Goal: Task Accomplishment & Management: Use online tool/utility

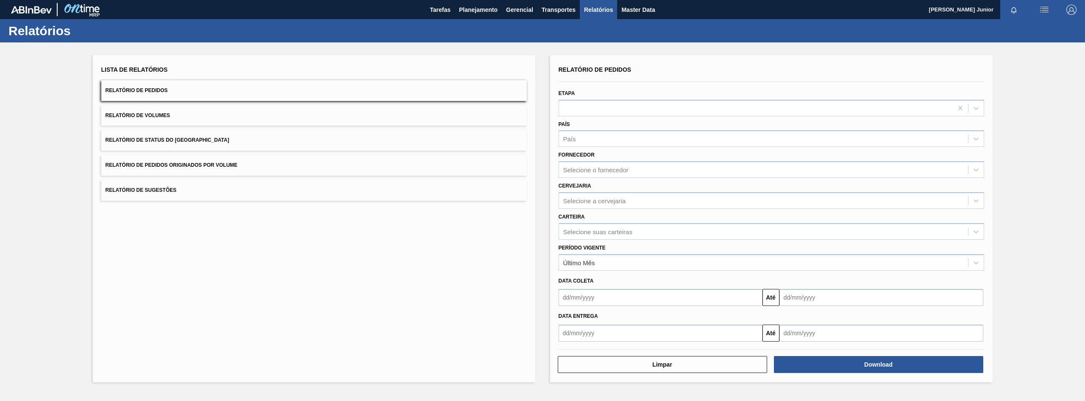
click at [199, 162] on button "Relatório de Pedidos Originados por Volume" at bounding box center [314, 165] width 426 height 21
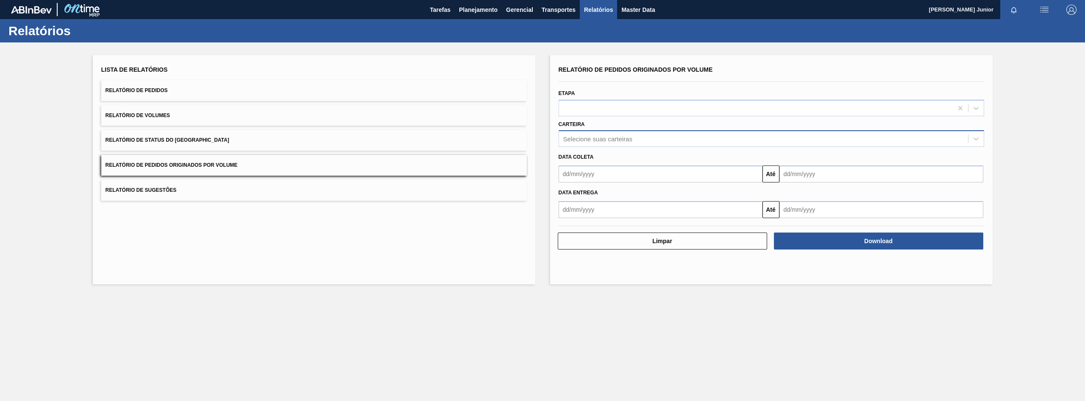
click at [588, 132] on div "Selecione suas carteiras" at bounding box center [772, 138] width 426 height 17
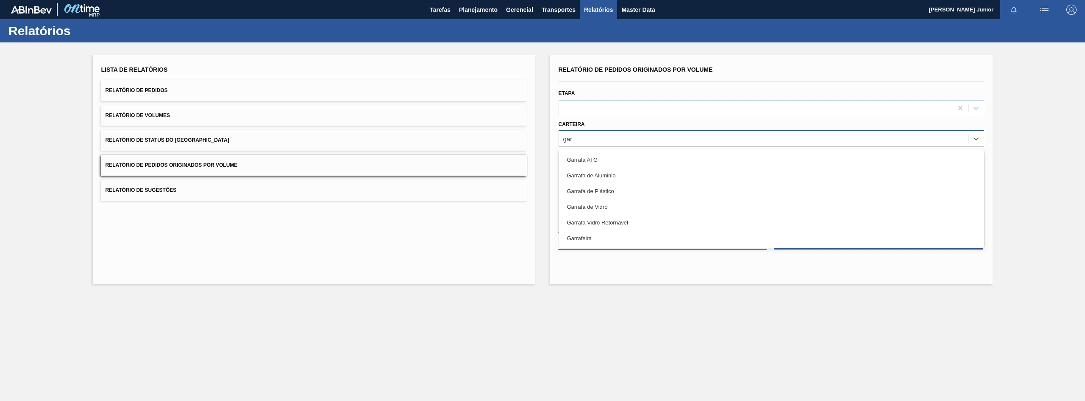
type input "[PERSON_NAME]"
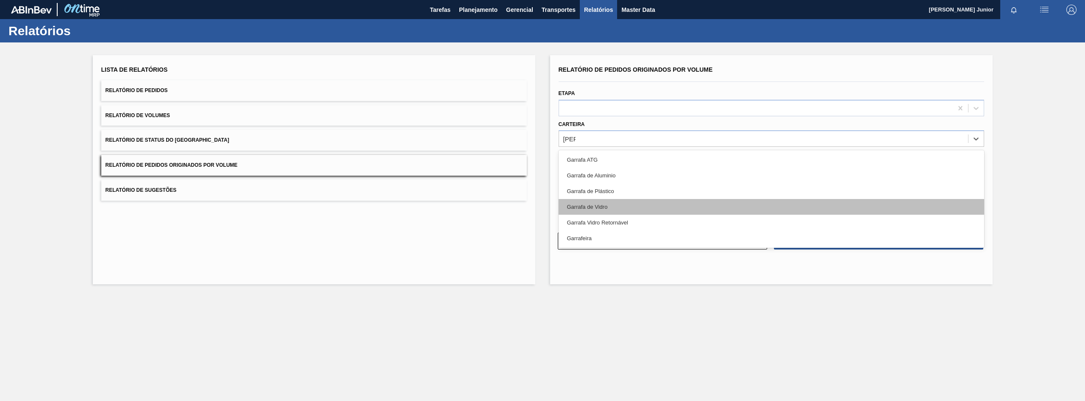
click at [604, 209] on div "Garrafa de Vidro" at bounding box center [772, 207] width 426 height 16
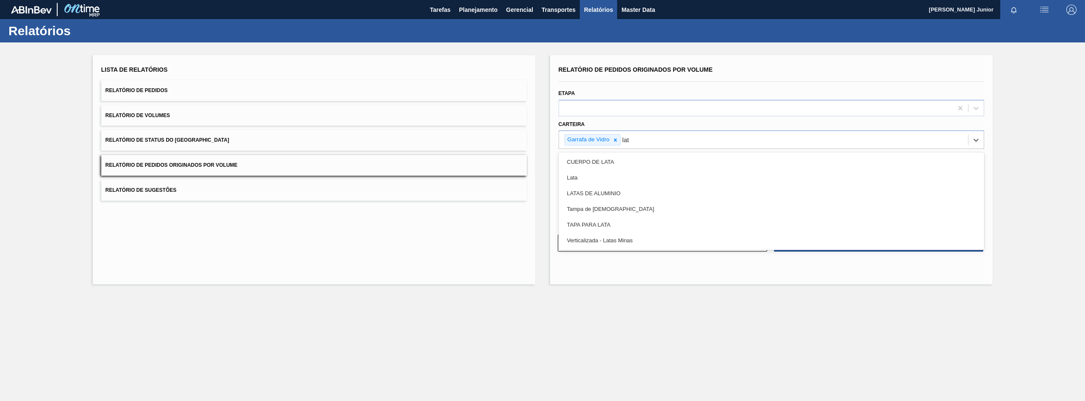
type input "lata"
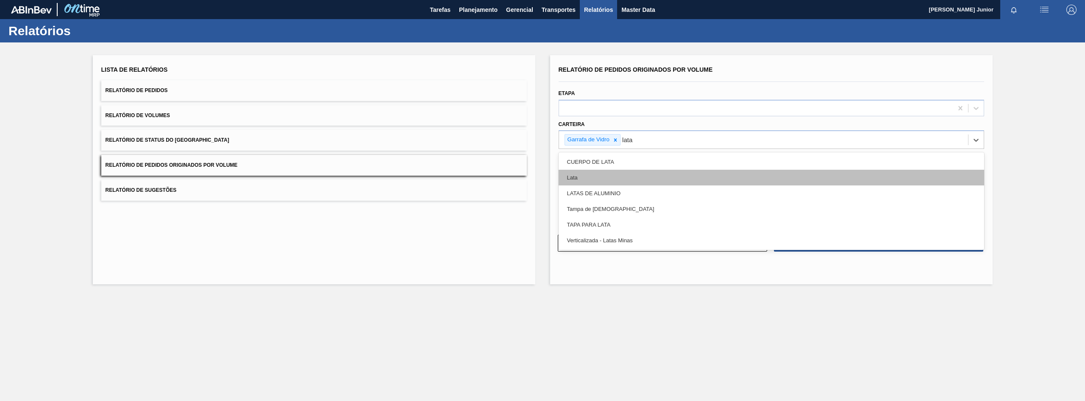
click at [641, 173] on div "Lata" at bounding box center [772, 178] width 426 height 16
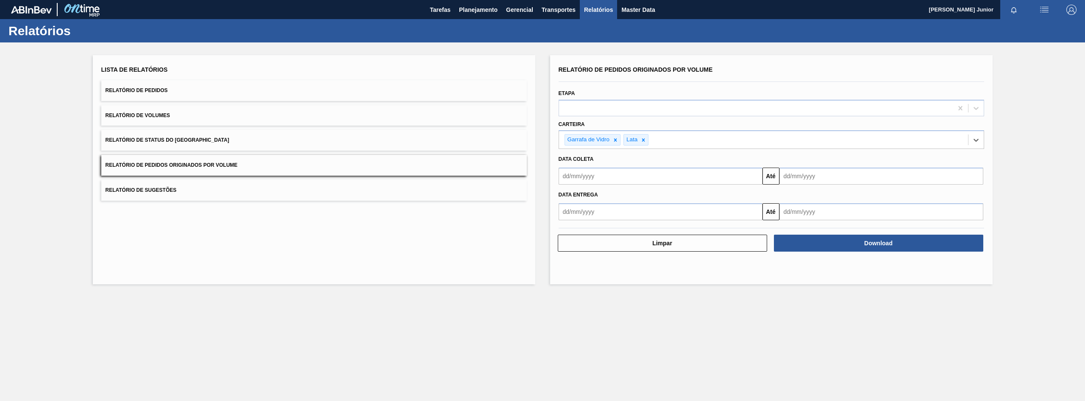
type input "a"
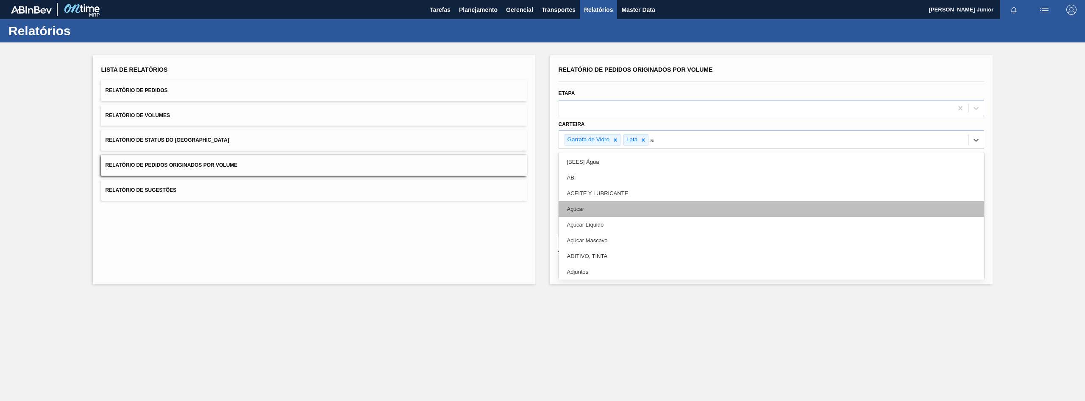
click at [647, 203] on div "Açúcar" at bounding box center [772, 209] width 426 height 16
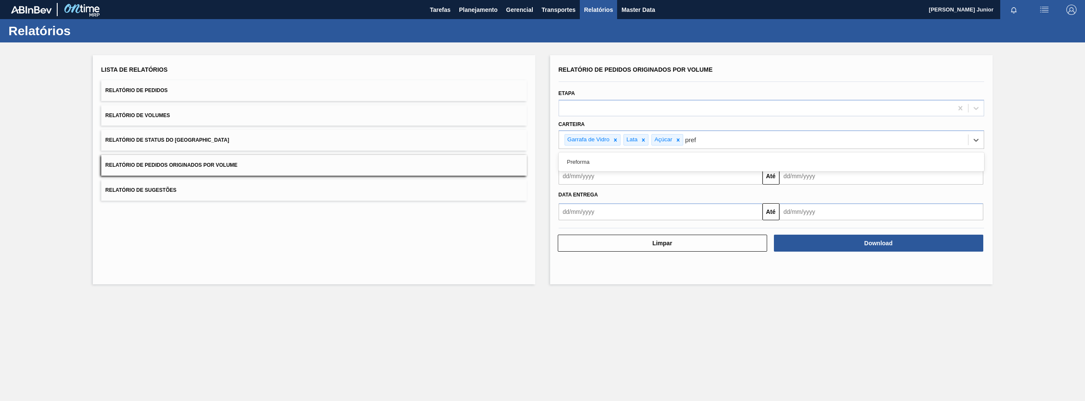
type input "prefo"
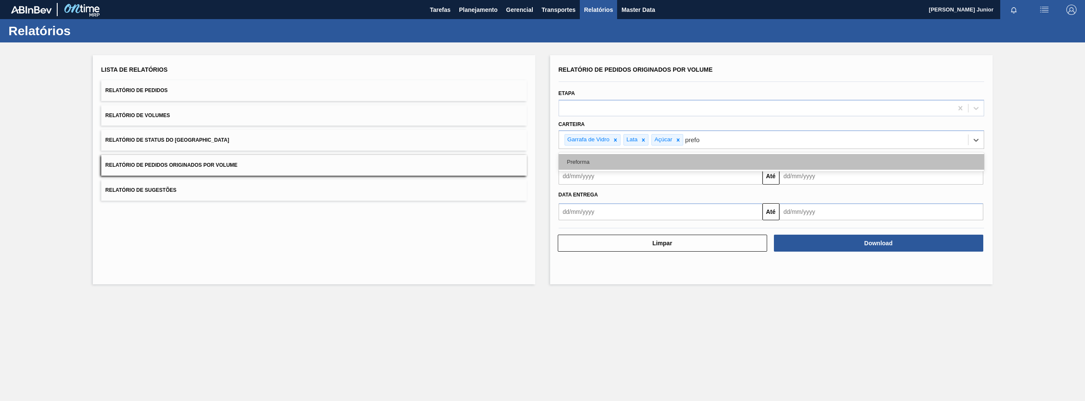
click at [654, 168] on div "Preforma" at bounding box center [772, 162] width 426 height 16
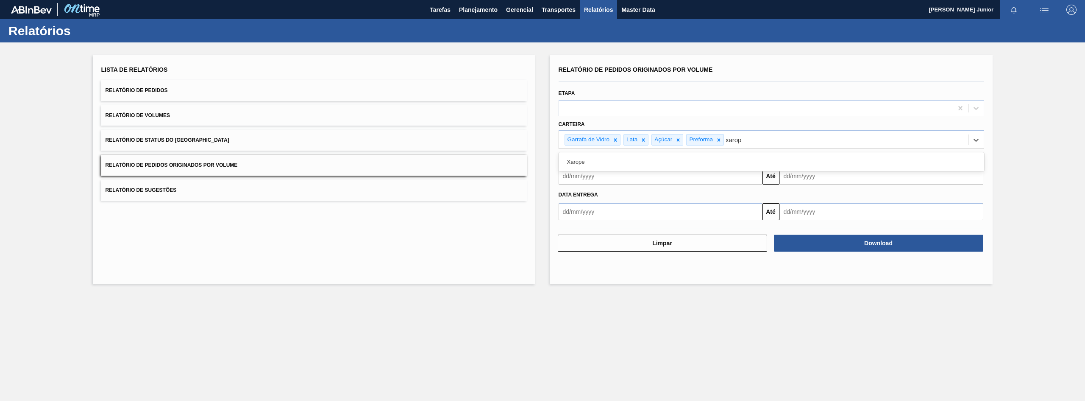
type input "xarope"
click at [654, 168] on div "Xarope" at bounding box center [772, 162] width 426 height 16
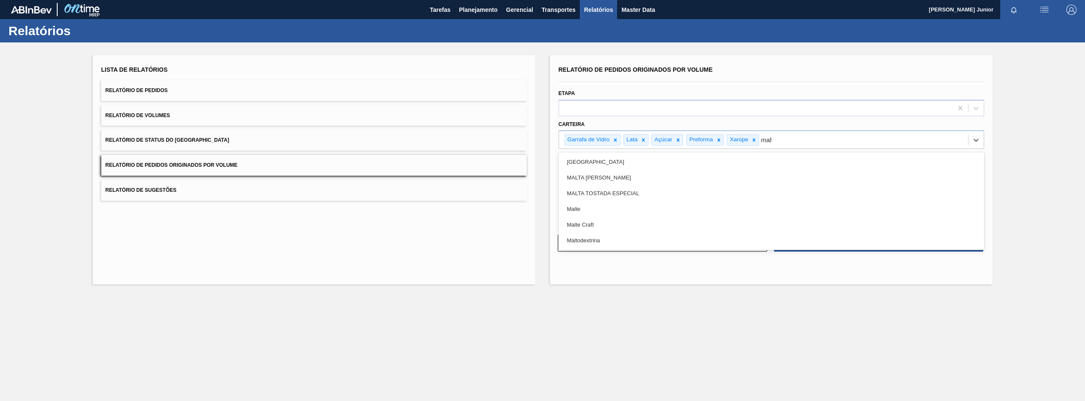
type input "malte"
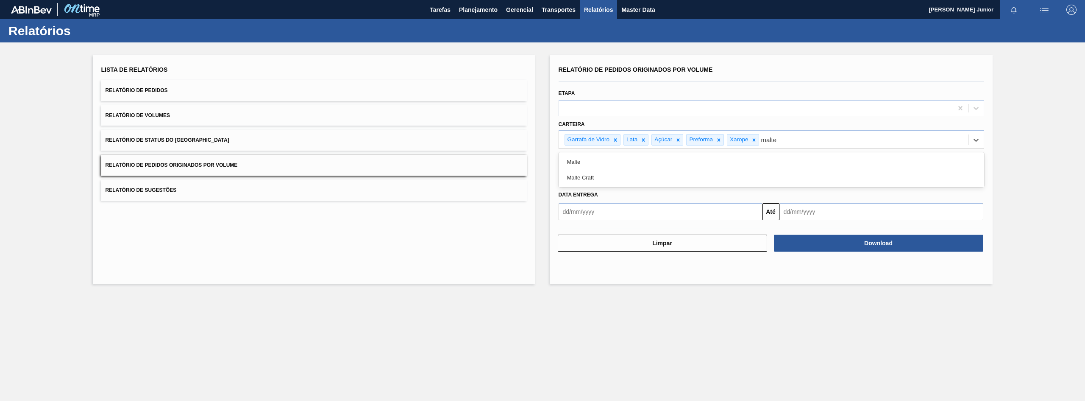
click at [654, 168] on div "Malte" at bounding box center [772, 162] width 426 height 16
click at [636, 176] on input "text" at bounding box center [661, 175] width 204 height 17
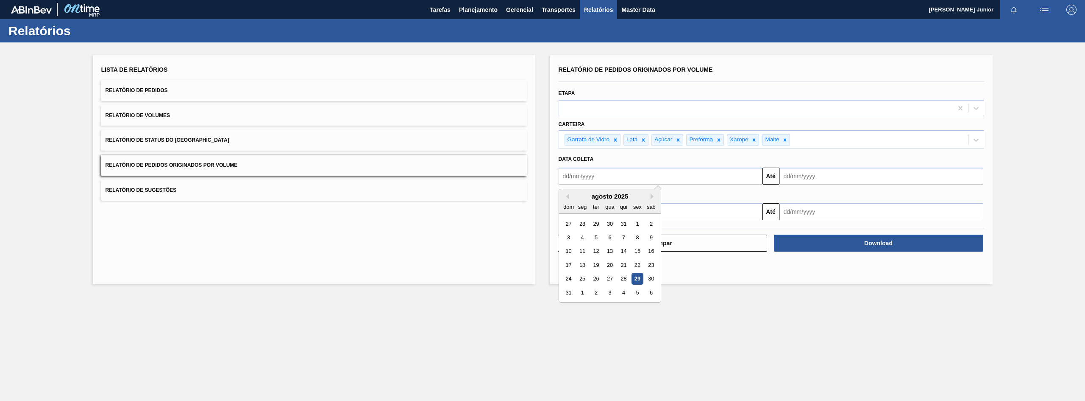
click at [691, 198] on div "Data entrega" at bounding box center [771, 195] width 432 height 12
click at [674, 177] on input "text" at bounding box center [661, 175] width 204 height 17
drag, startPoint x: 585, startPoint y: 198, endPoint x: 607, endPoint y: 217, distance: 28.2
click at [585, 199] on div "agosto 2025" at bounding box center [610, 195] width 102 height 7
click at [654, 197] on button "Next Month" at bounding box center [654, 196] width 6 height 6
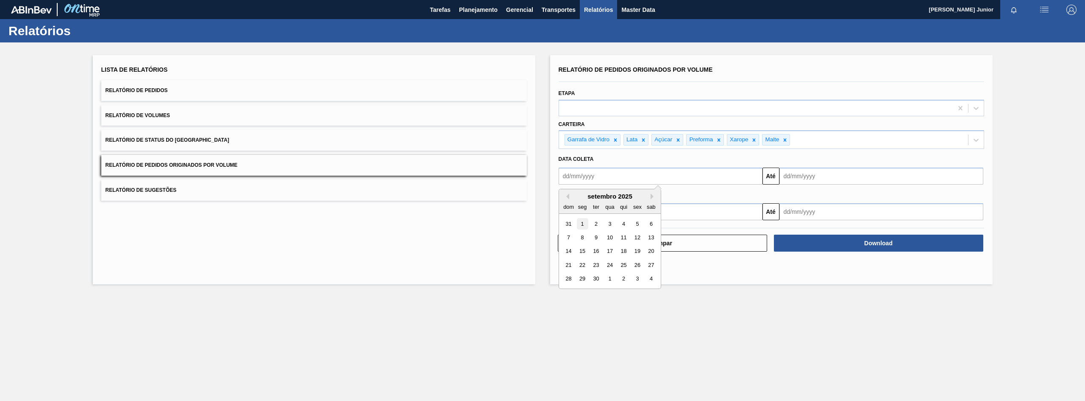
click at [584, 223] on div "1" at bounding box center [582, 223] width 11 height 11
type input "[DATE]"
click at [829, 172] on input "text" at bounding box center [882, 175] width 204 height 17
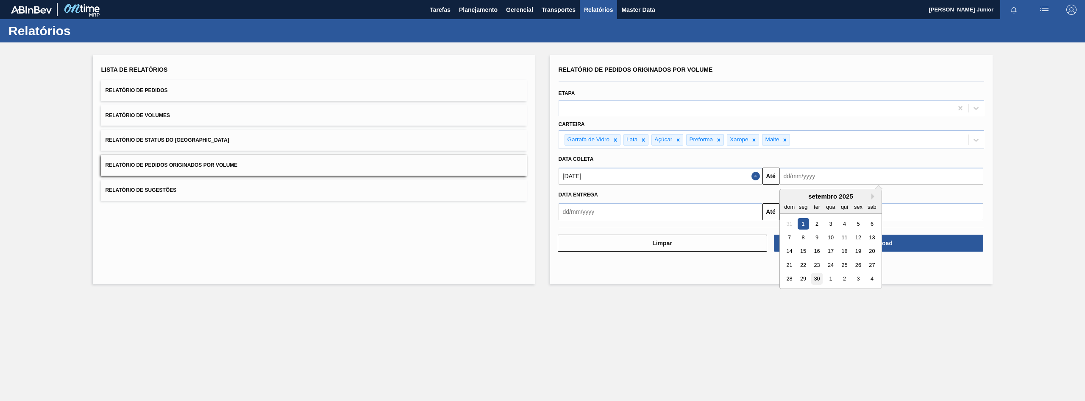
click at [821, 276] on div "30" at bounding box center [816, 278] width 11 height 11
type input "[DATE]"
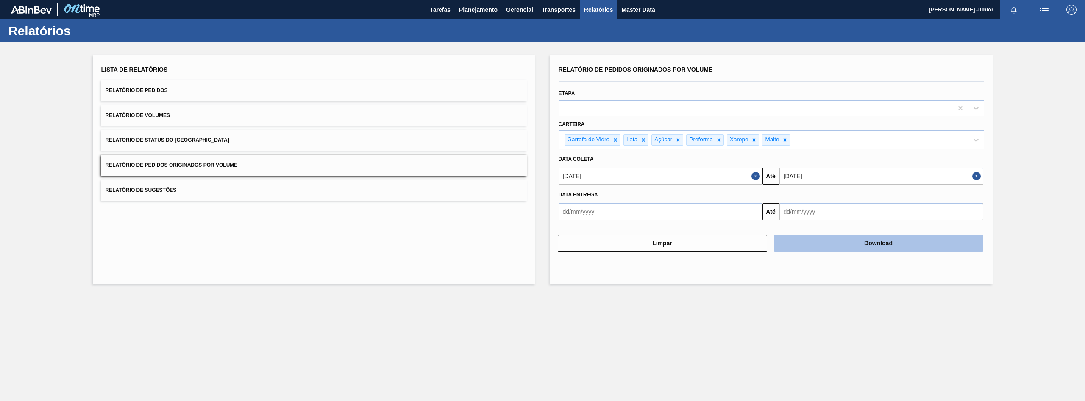
click at [839, 241] on button "Download" at bounding box center [878, 242] width 209 height 17
